Goal: Information Seeking & Learning: Learn about a topic

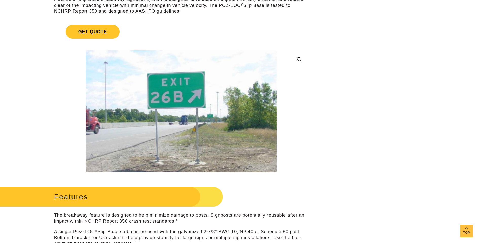
scroll to position [152, 0]
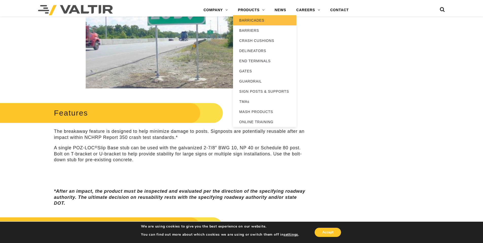
click at [261, 20] on link "BARRICADES" at bounding box center [264, 20] width 63 height 10
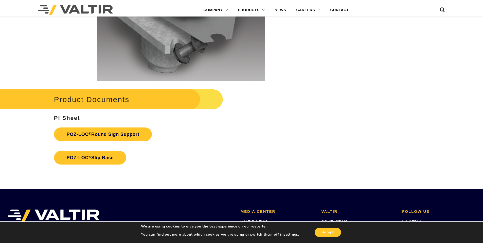
scroll to position [1091, 0]
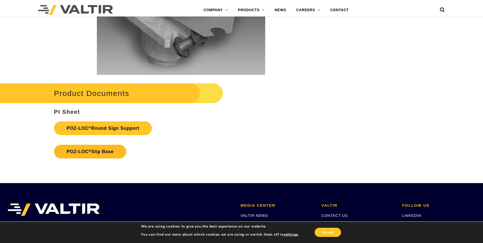
click at [93, 151] on link "POZ-LOC ® Slip Base" at bounding box center [90, 152] width 73 height 14
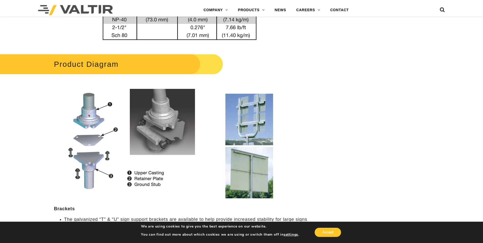
scroll to position [431, 0]
